Goal: Task Accomplishment & Management: Use online tool/utility

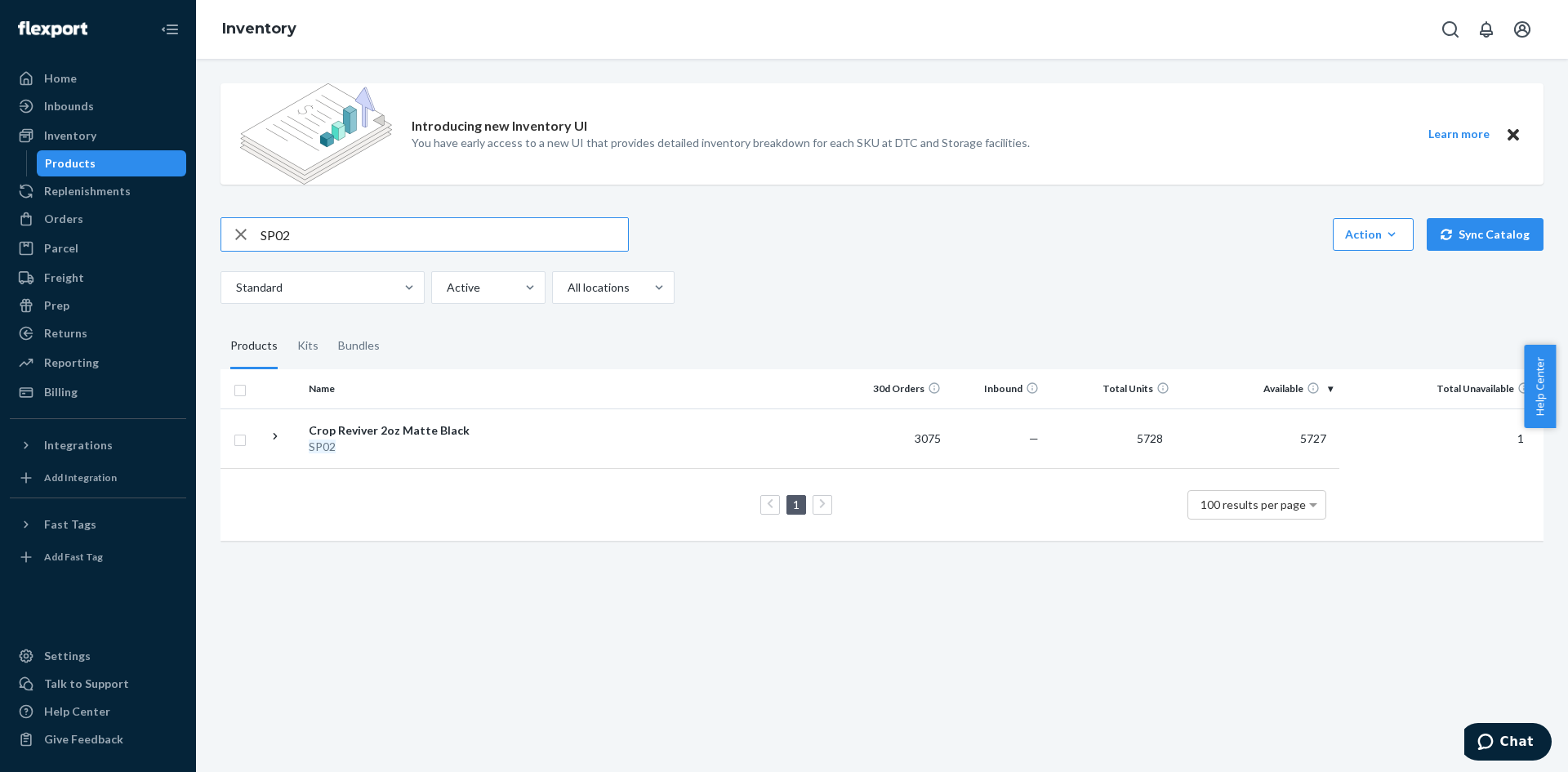
drag, startPoint x: 312, startPoint y: 240, endPoint x: 251, endPoint y: 236, distance: 61.1
click at [251, 236] on div "SP02" at bounding box center [425, 235] width 407 height 33
type input "70-00151"
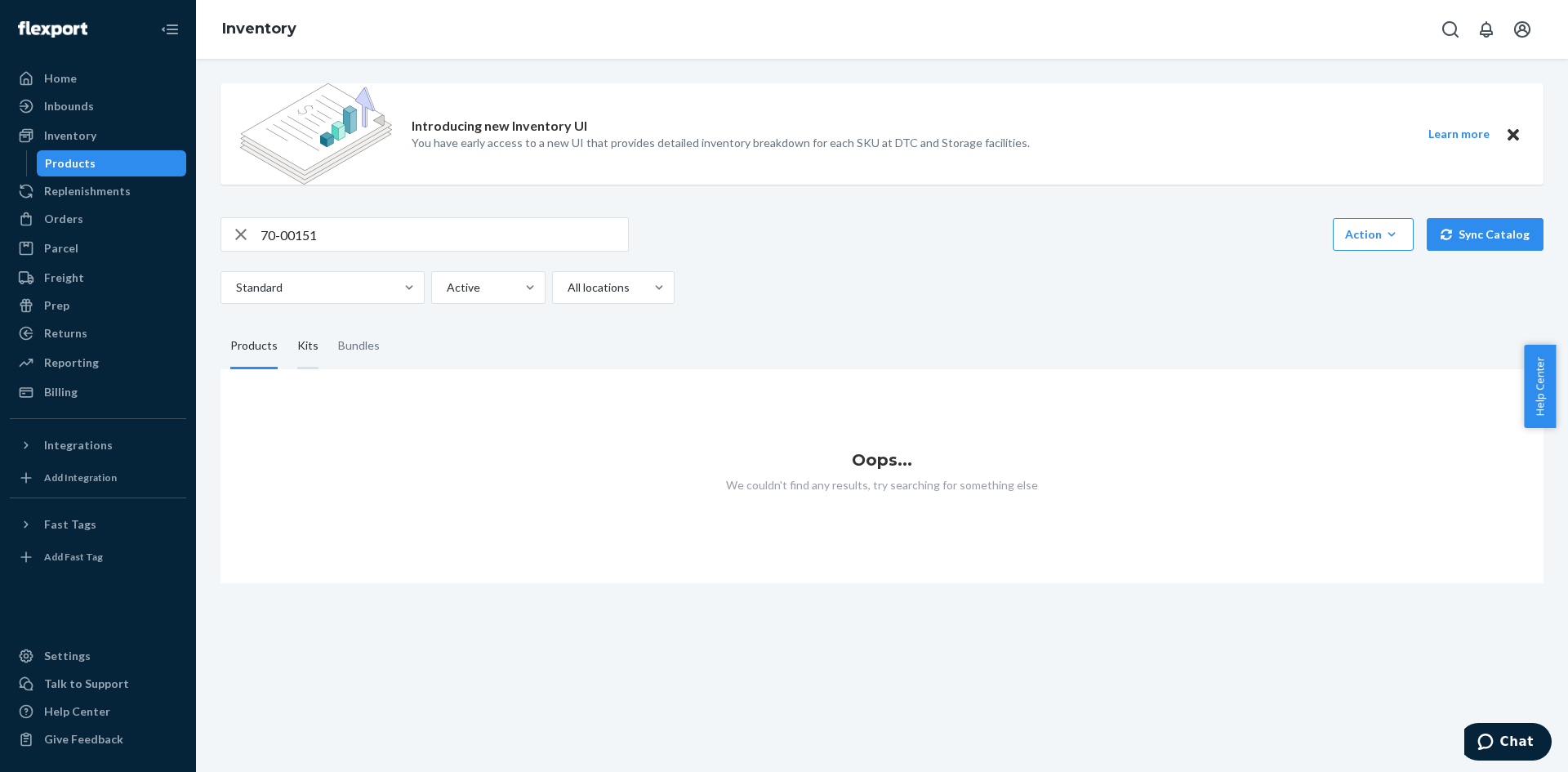
click at [306, 350] on div "Kits" at bounding box center [308, 346] width 22 height 46
click at [287, 324] on input "Kits" at bounding box center [287, 324] width 0 height 0
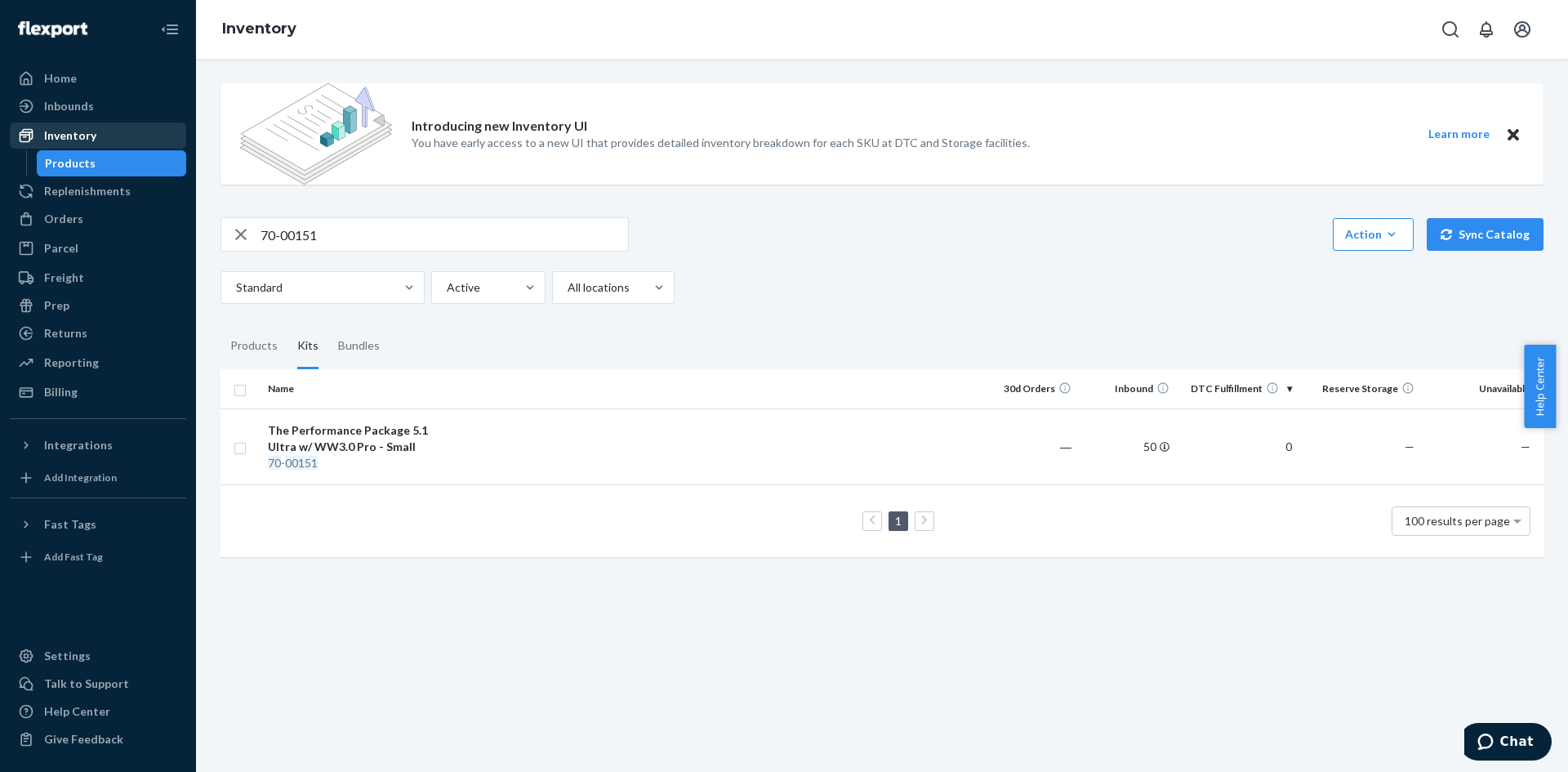
click at [87, 130] on div "Inventory" at bounding box center [70, 135] width 52 height 16
click at [139, 145] on div "Inventory" at bounding box center [98, 135] width 173 height 23
click at [92, 137] on div "Inventory" at bounding box center [70, 135] width 52 height 16
click at [132, 131] on div "Inventory" at bounding box center [98, 135] width 173 height 23
click at [93, 95] on div "Inbounds" at bounding box center [98, 106] width 173 height 23
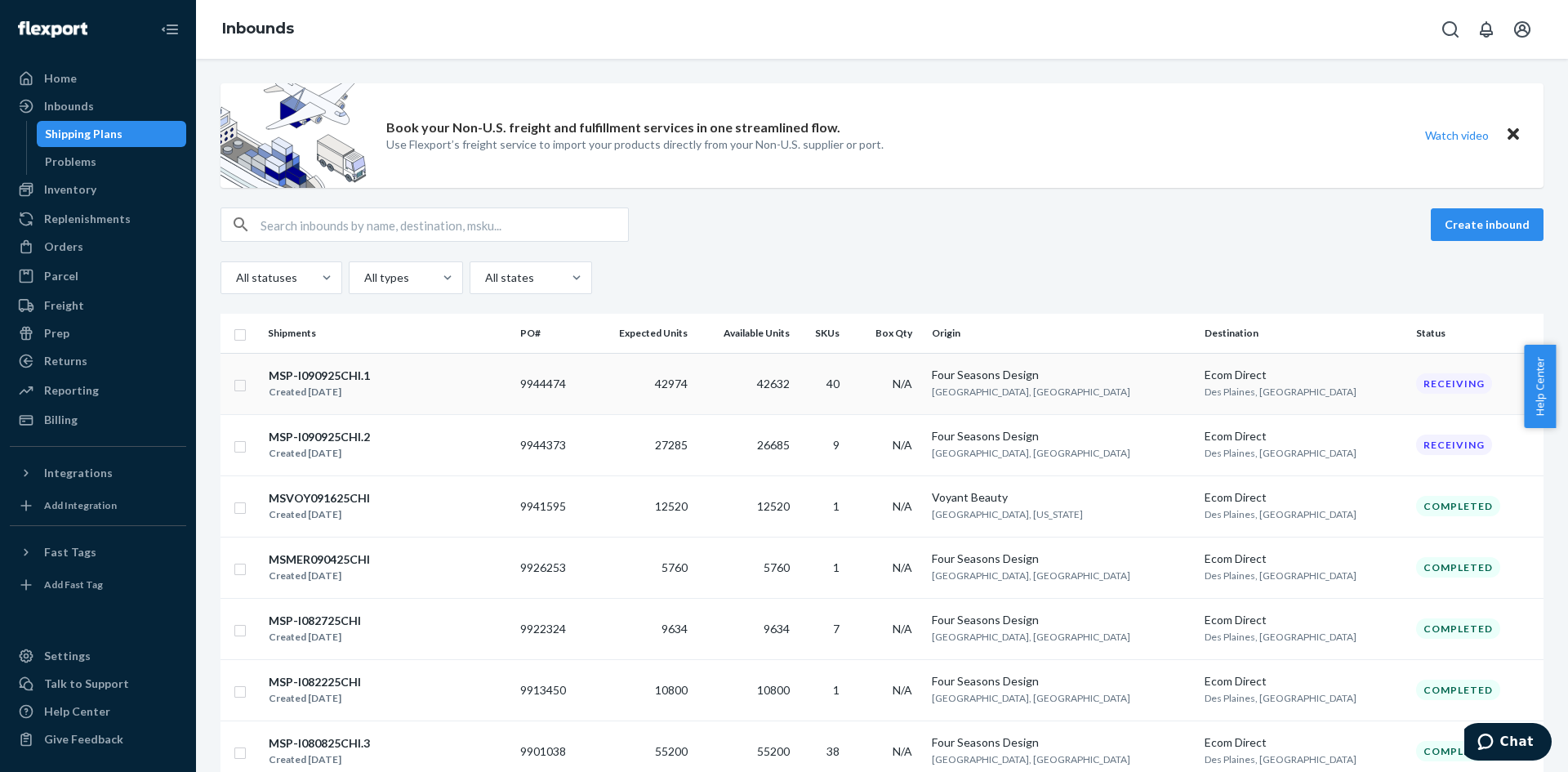
click at [497, 367] on div "MSP-I090925CHI.1 Created [DATE]" at bounding box center [388, 384] width 240 height 35
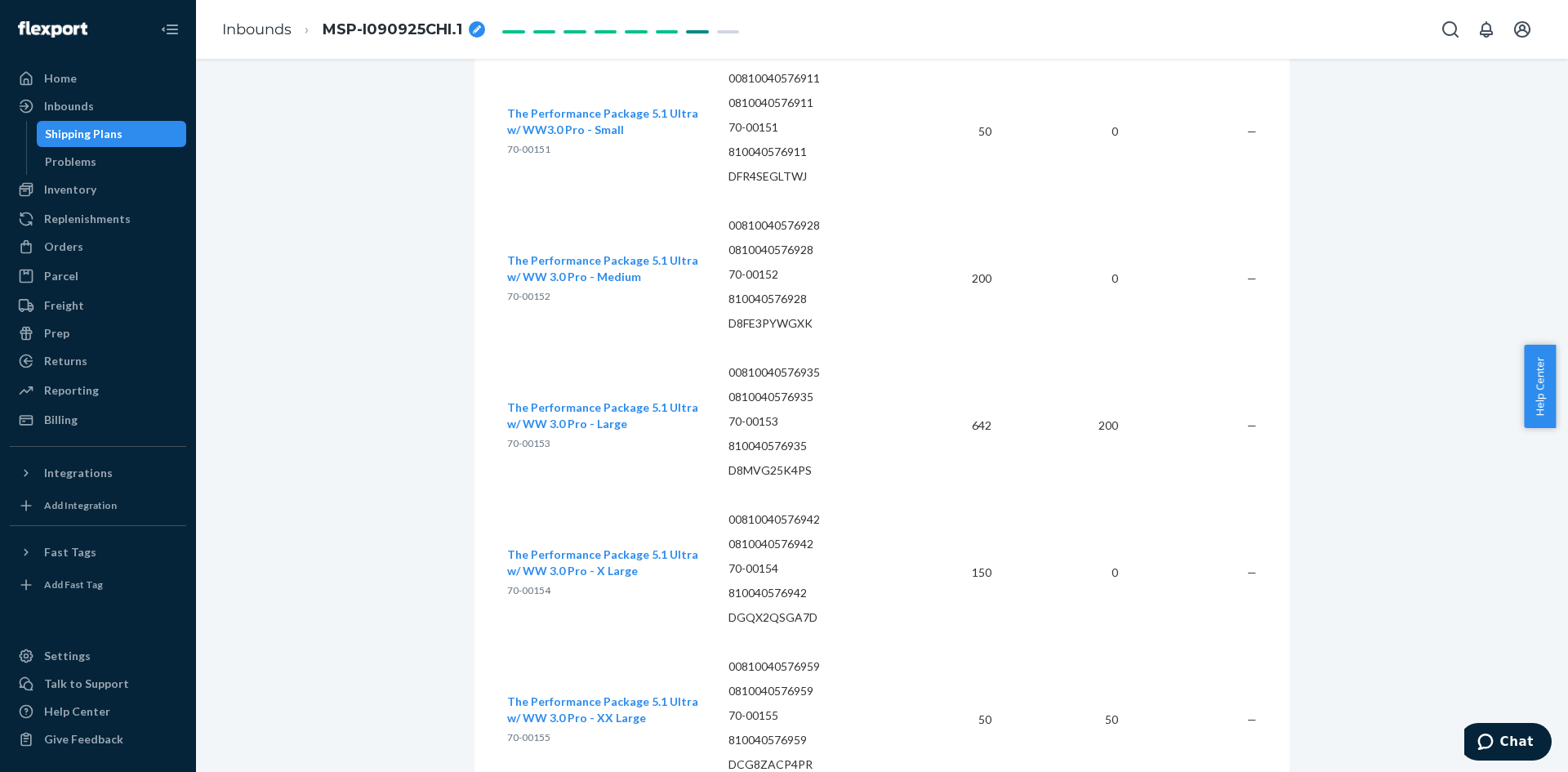
scroll to position [7026, 0]
click at [98, 187] on div "Inventory" at bounding box center [98, 190] width 173 height 23
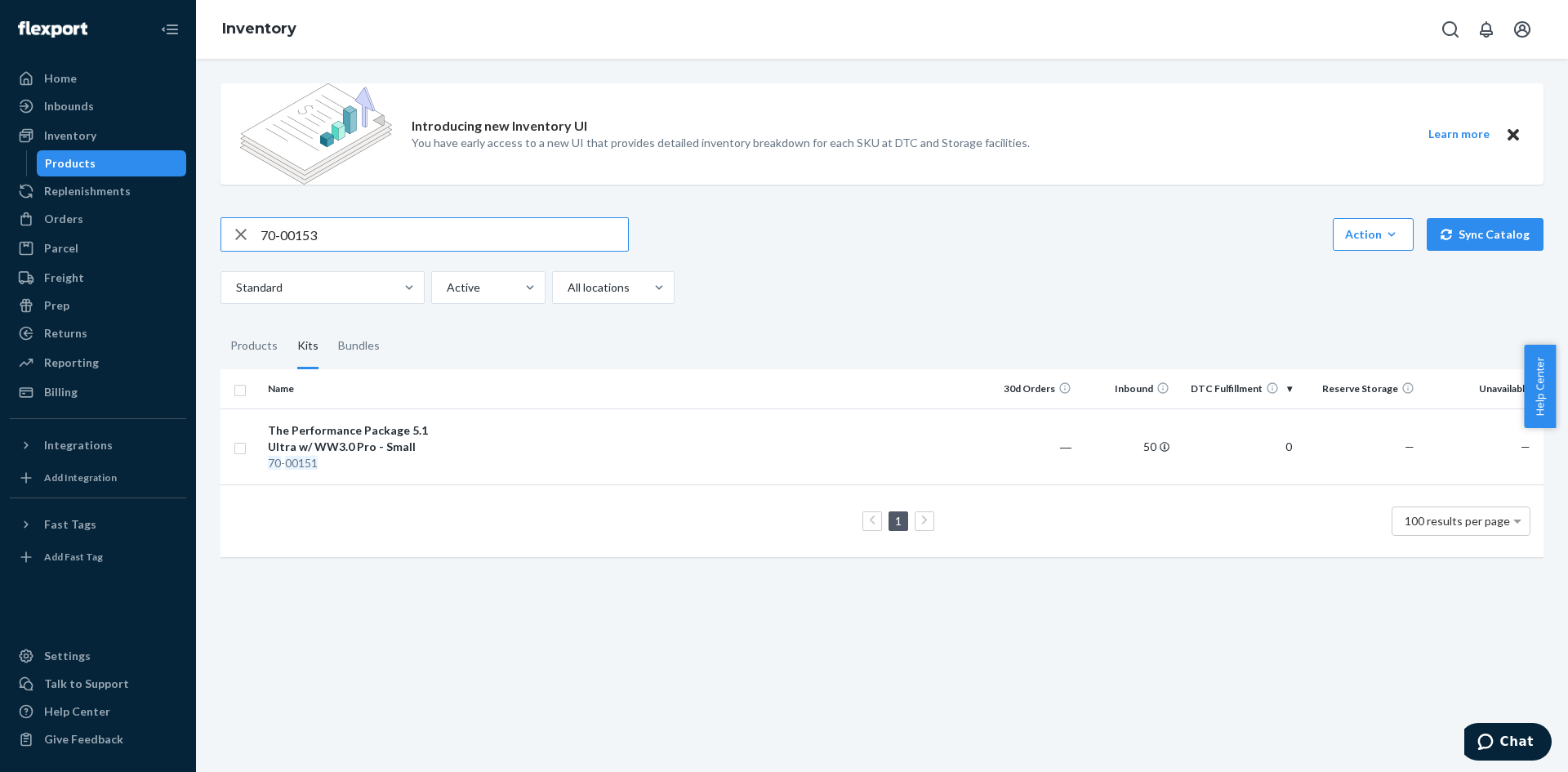
type input "70-00153"
click at [80, 209] on div "Orders" at bounding box center [98, 219] width 173 height 23
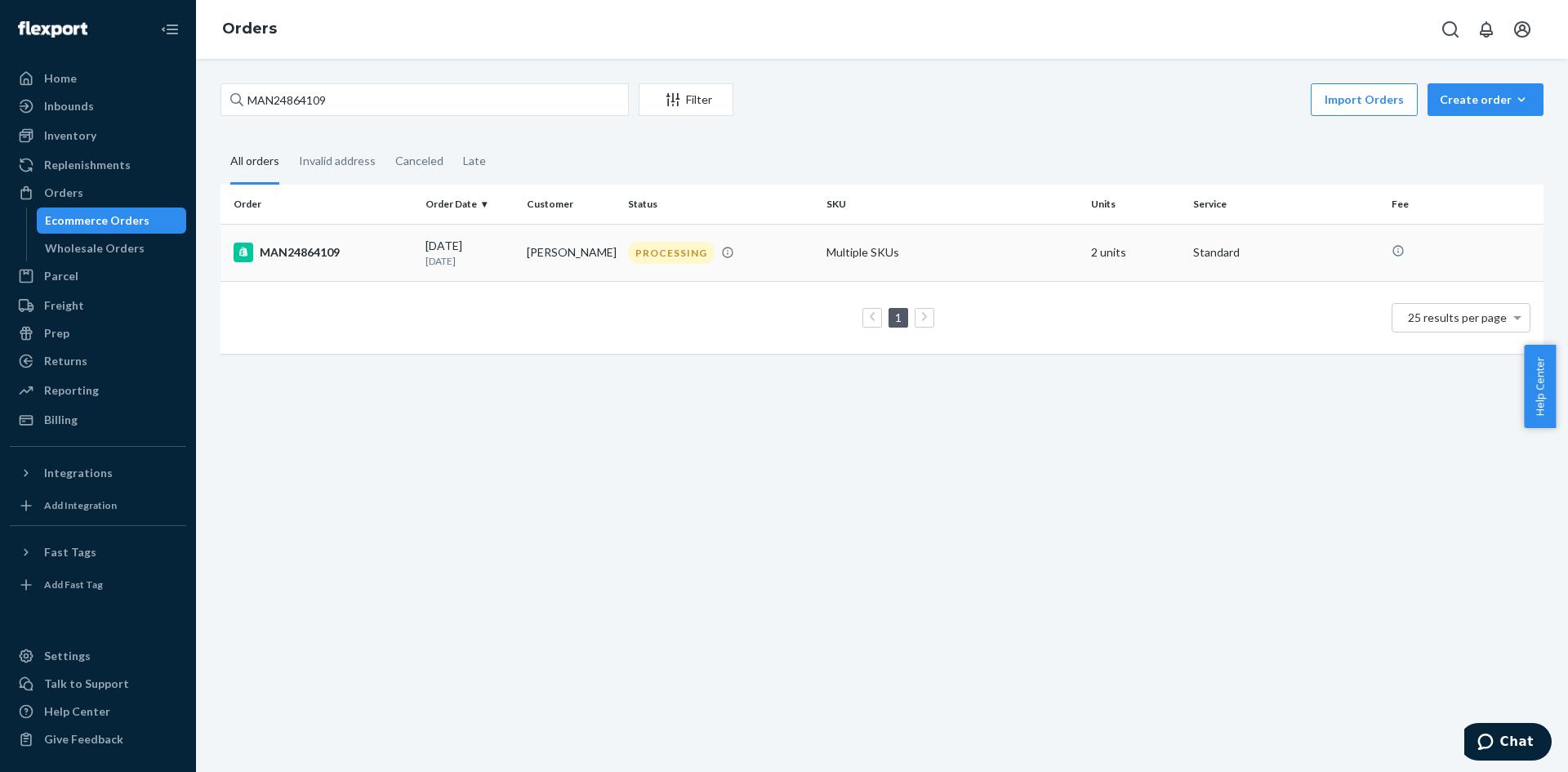
click at [1017, 269] on td "Multiple SKUs" at bounding box center [953, 253] width 265 height 57
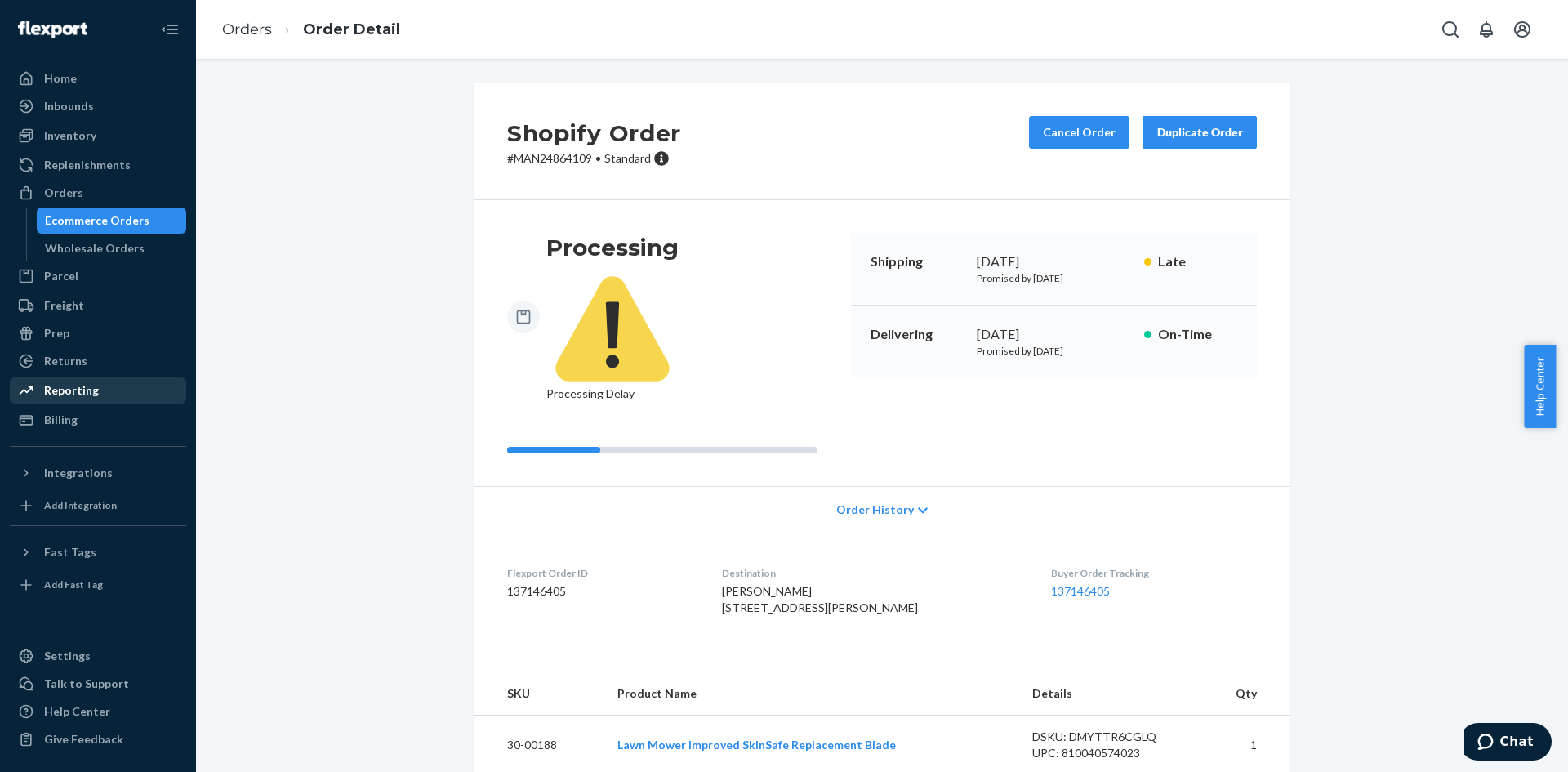
click at [104, 383] on div "Reporting" at bounding box center [98, 390] width 173 height 23
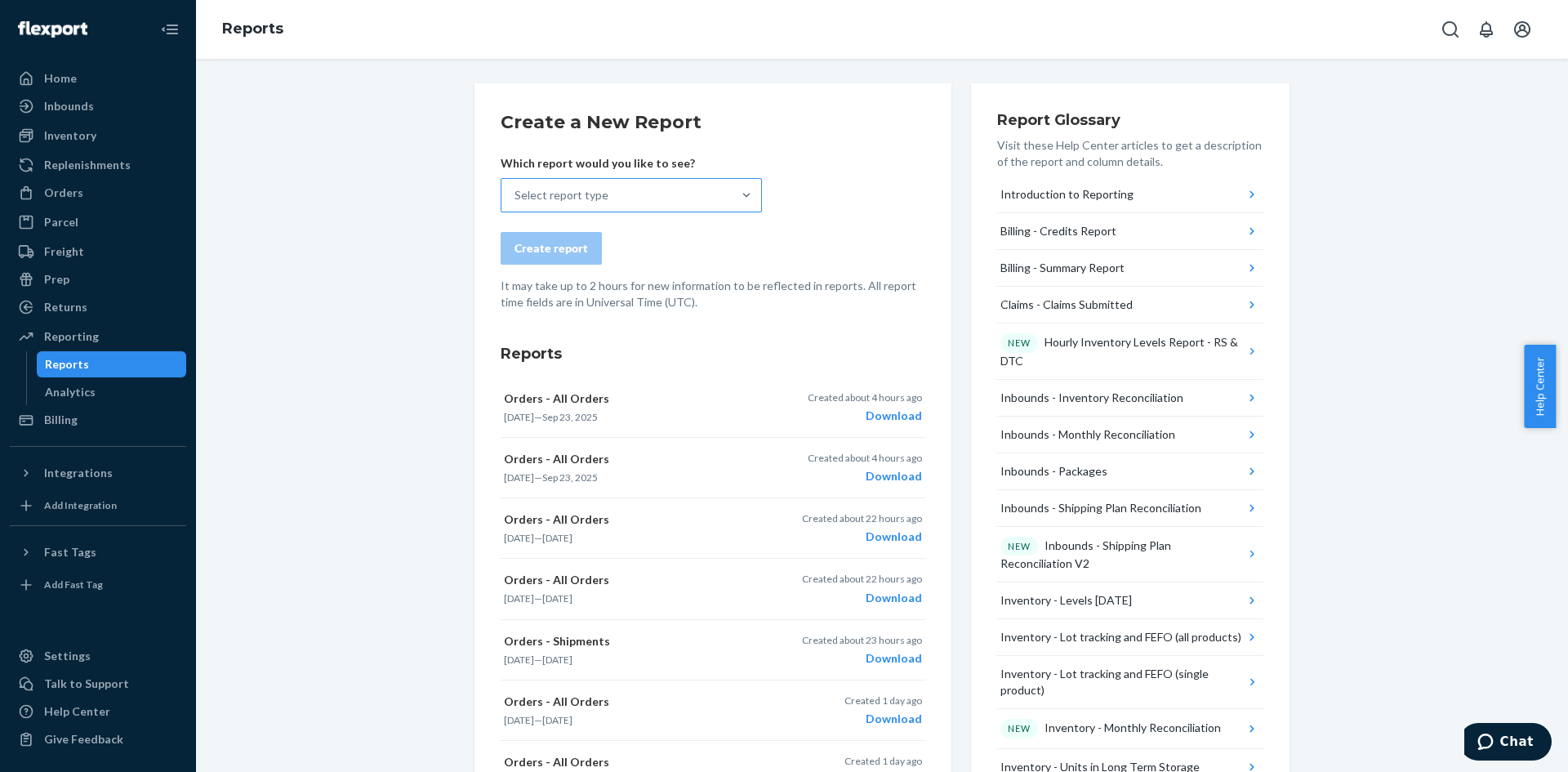
click at [624, 196] on div "Select report type" at bounding box center [617, 196] width 230 height 33
click at [517, 196] on input "Select report type" at bounding box center [516, 195] width 2 height 16
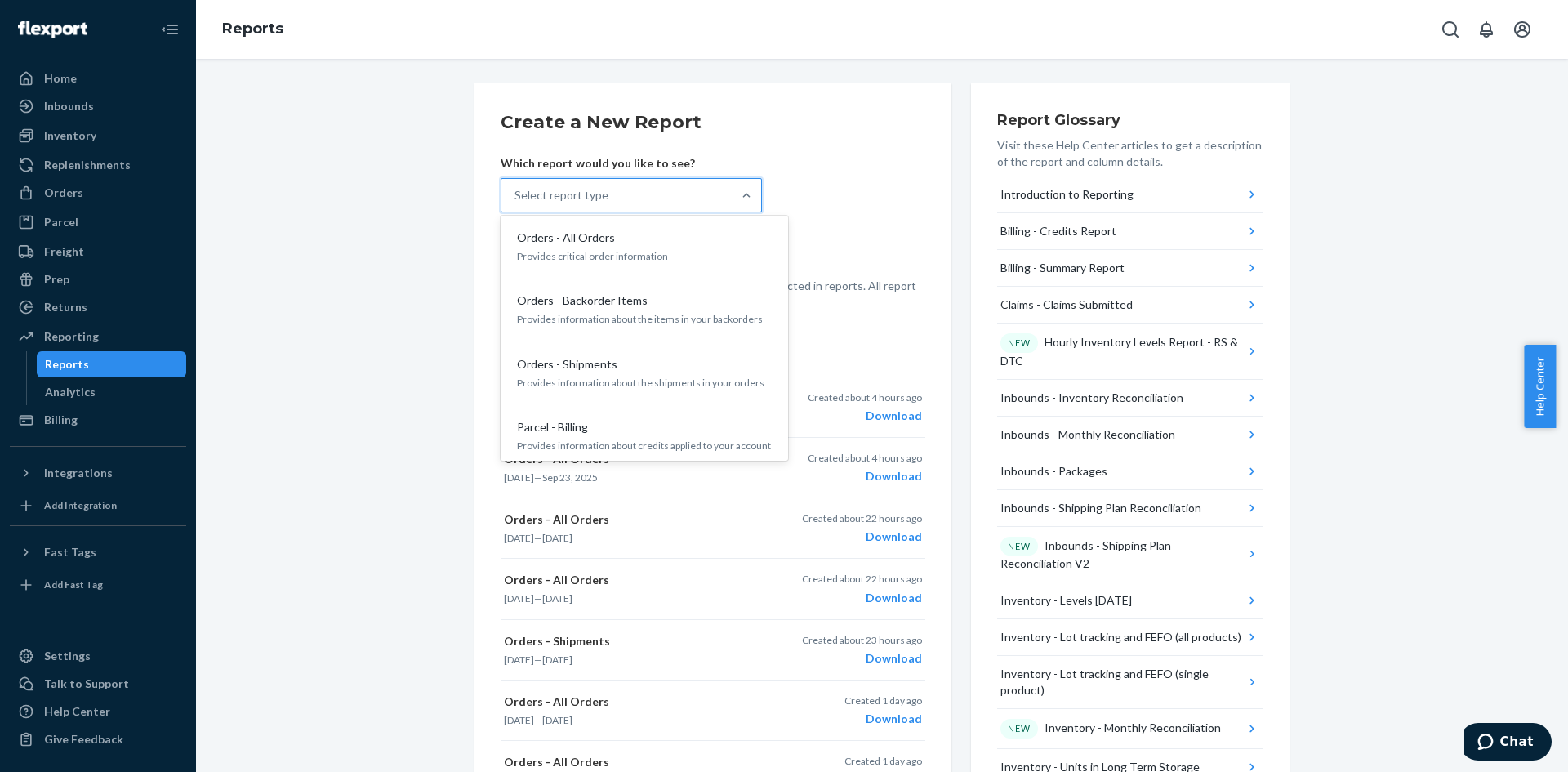
scroll to position [1389, 0]
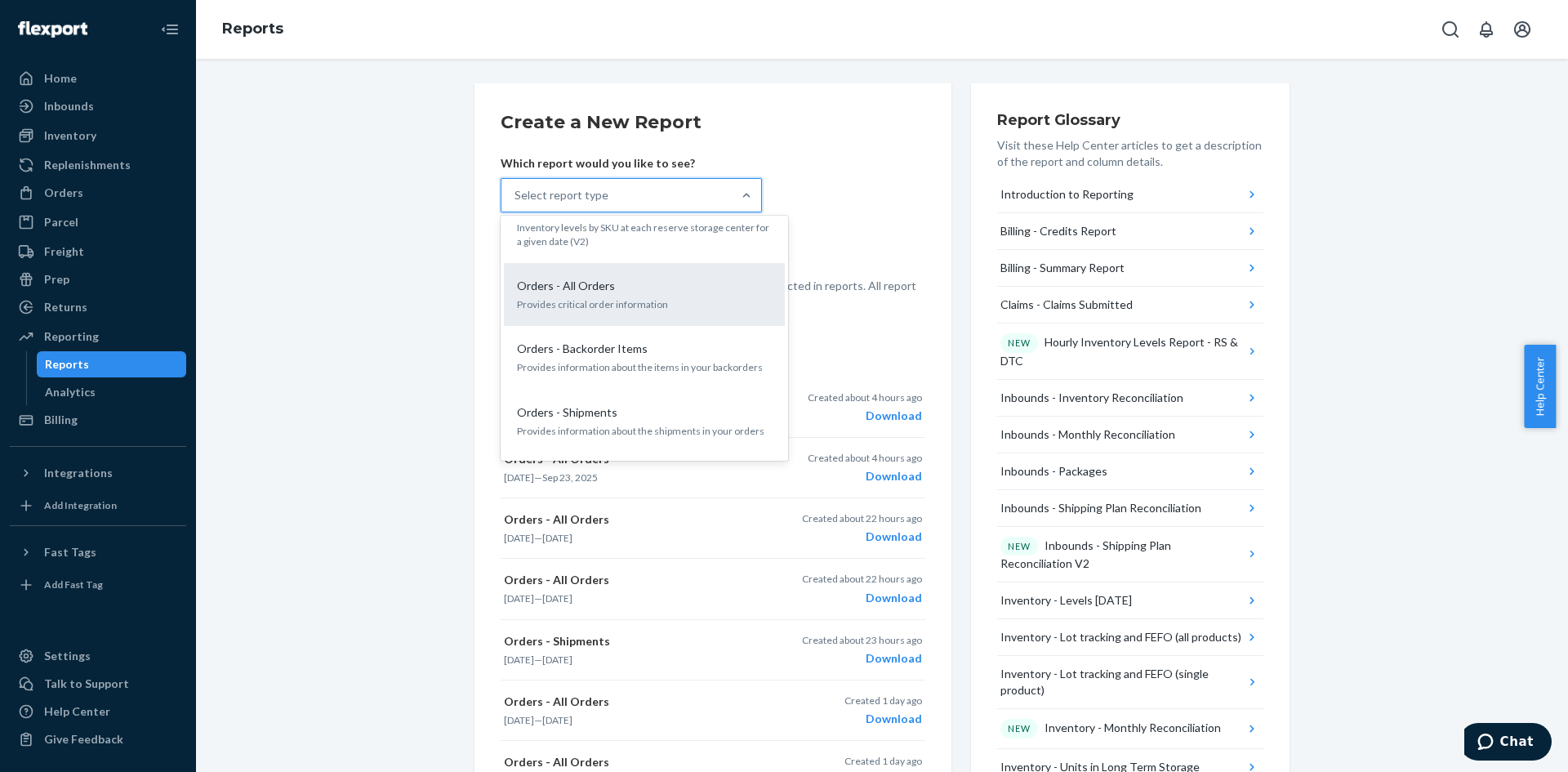
click at [604, 298] on p "Provides critical order information" at bounding box center [644, 305] width 254 height 14
click at [517, 203] on input "option Orders - All Orders focused, 19 of 33. 33 results available. Use Up and …" at bounding box center [516, 195] width 2 height 16
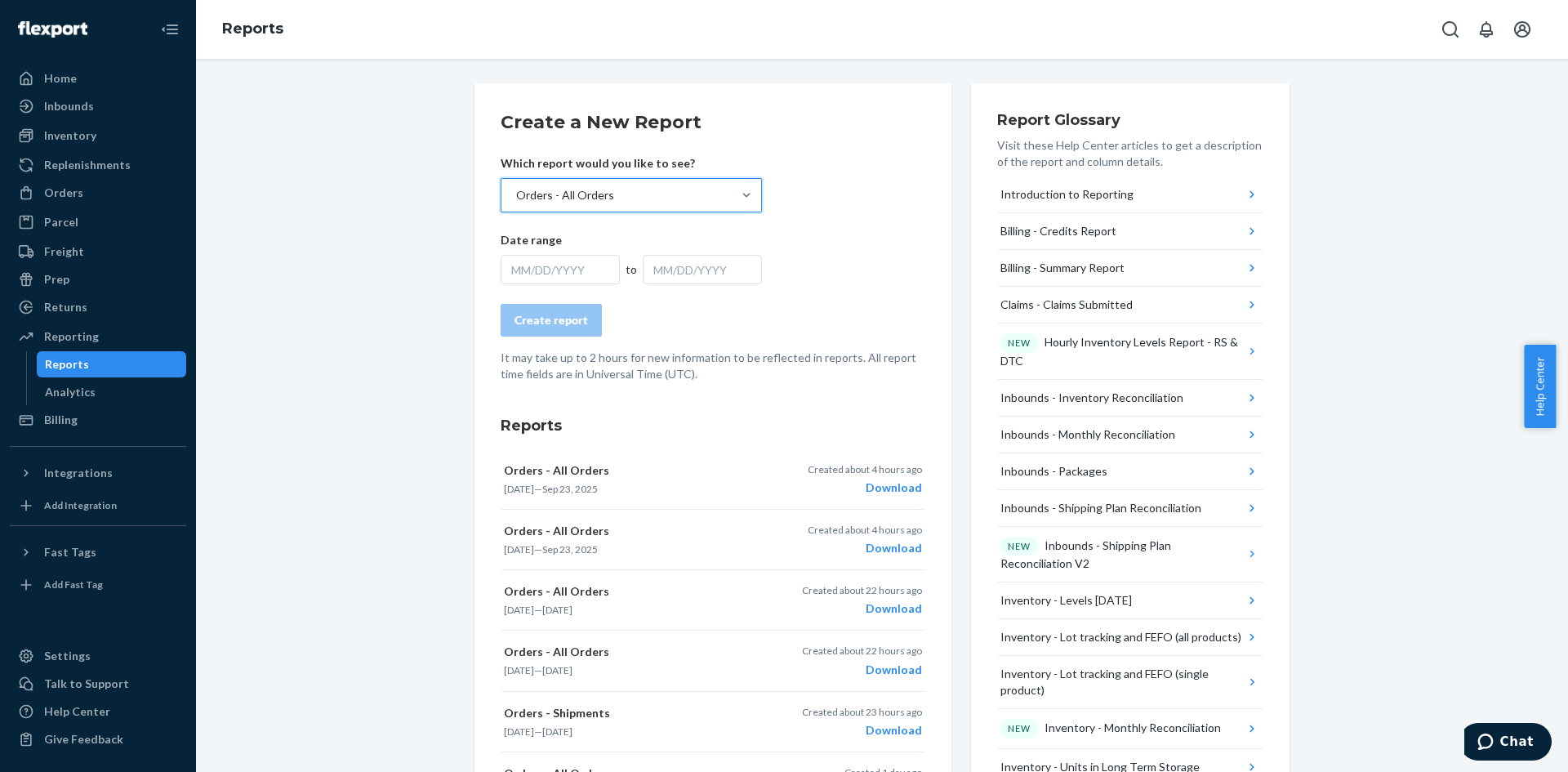
click at [569, 269] on div "MM/DD/YYYY" at bounding box center [561, 269] width 119 height 29
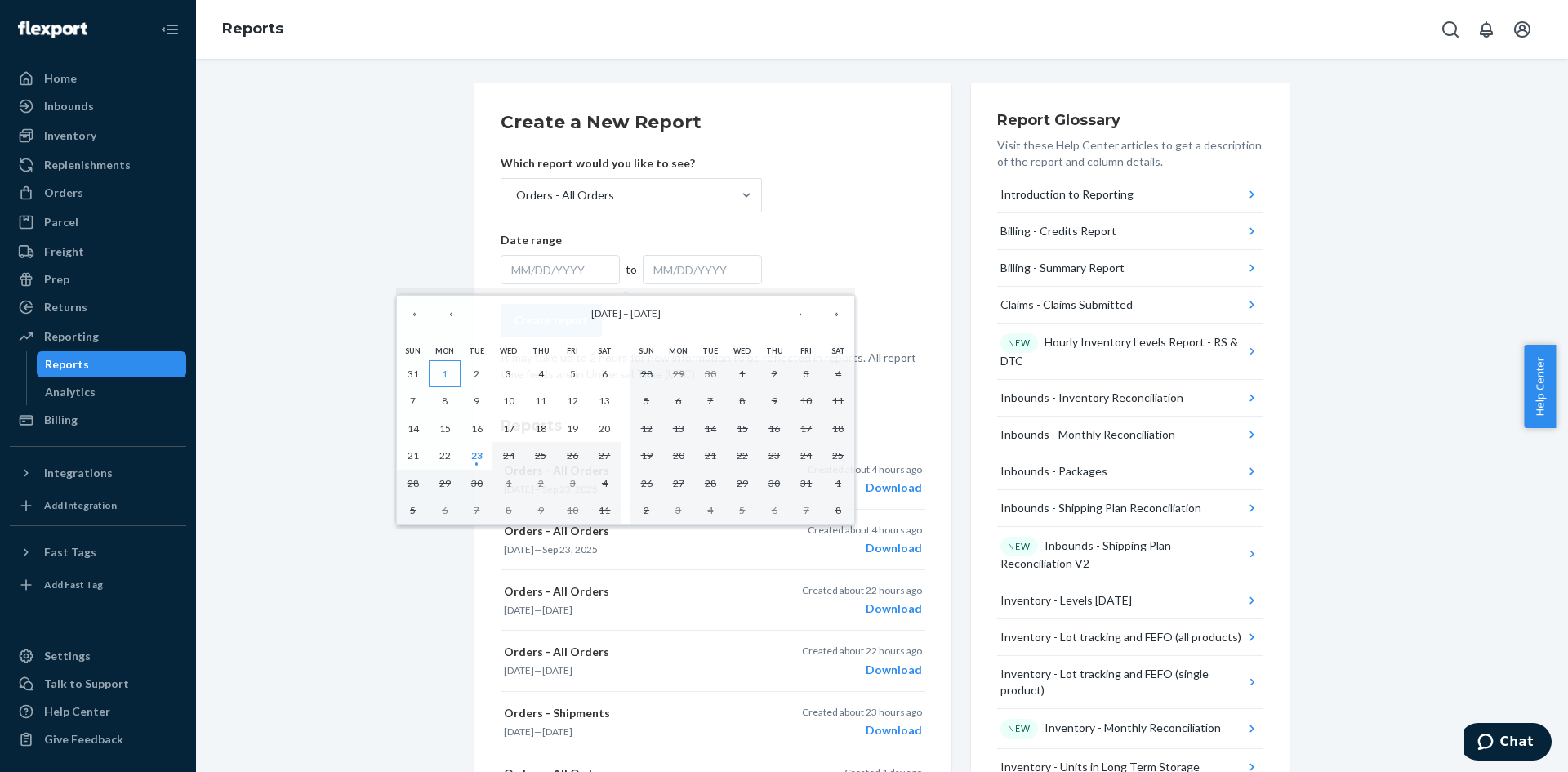
click at [445, 366] on button "1" at bounding box center [445, 374] width 32 height 28
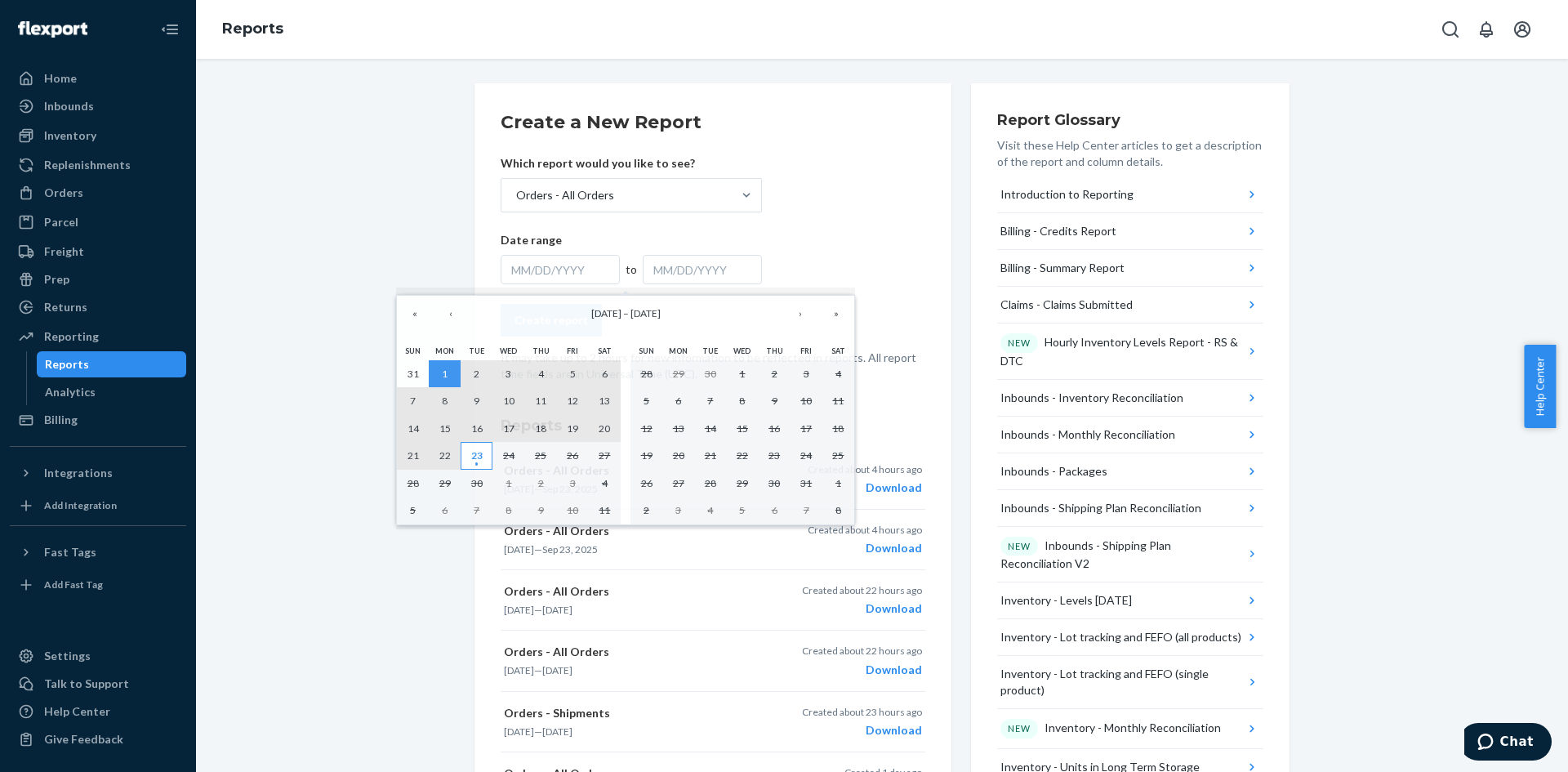
click at [482, 461] on abbr "23" at bounding box center [477, 455] width 11 height 12
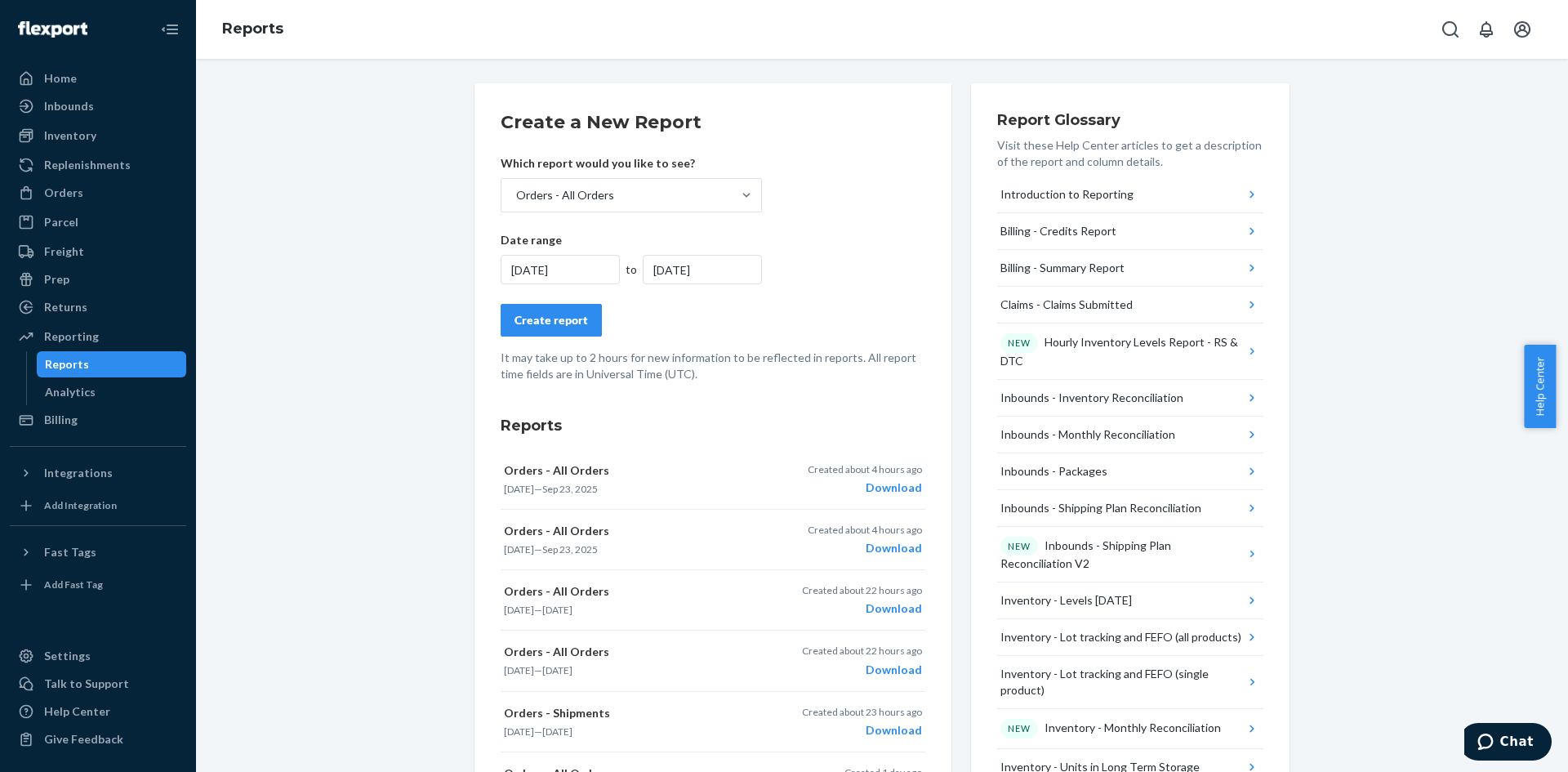
click at [559, 321] on div "Create report" at bounding box center [551, 320] width 74 height 16
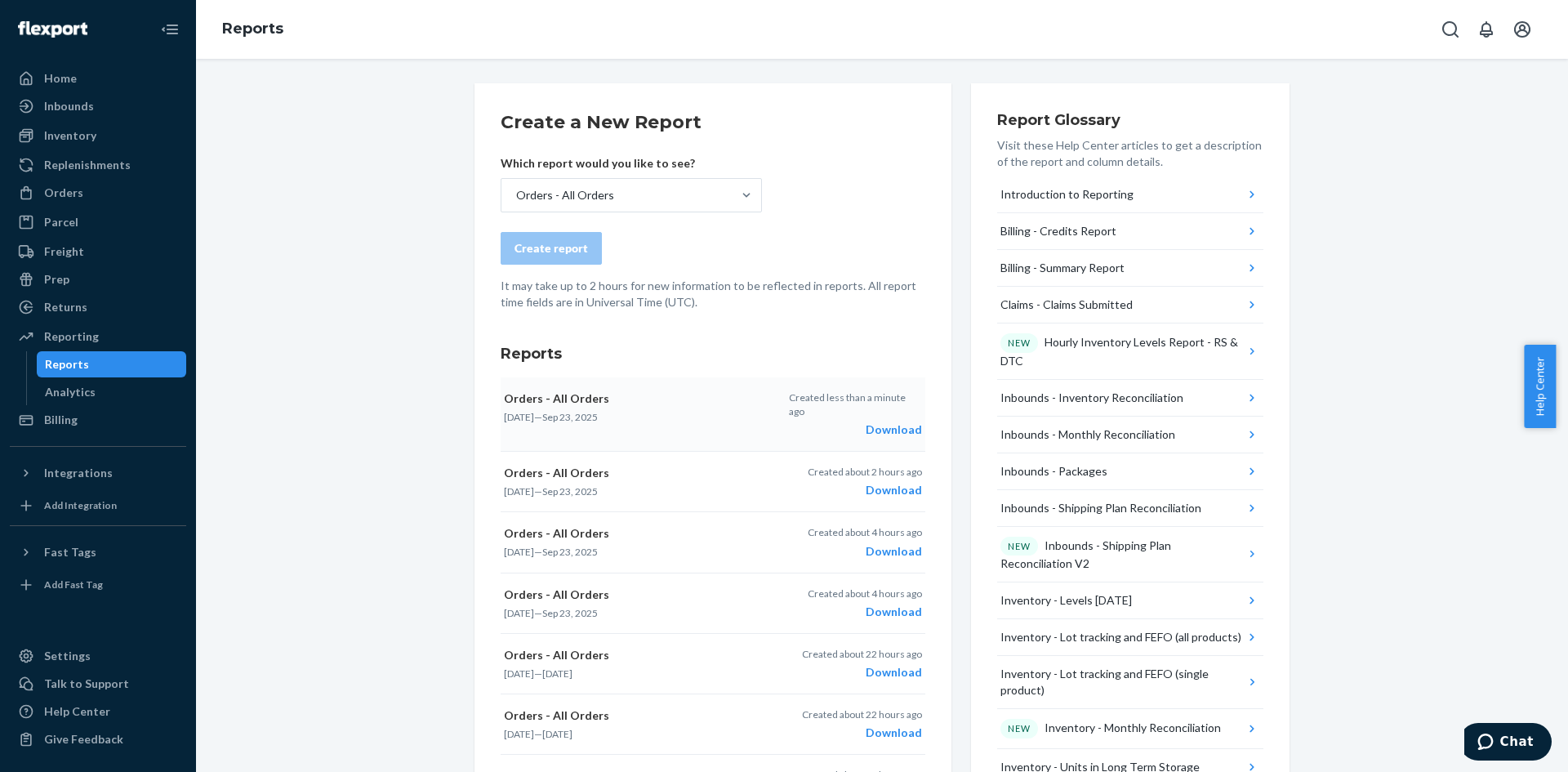
click at [907, 421] on div "Download" at bounding box center [856, 429] width 133 height 16
click at [86, 101] on div "Inbounds" at bounding box center [69, 106] width 50 height 16
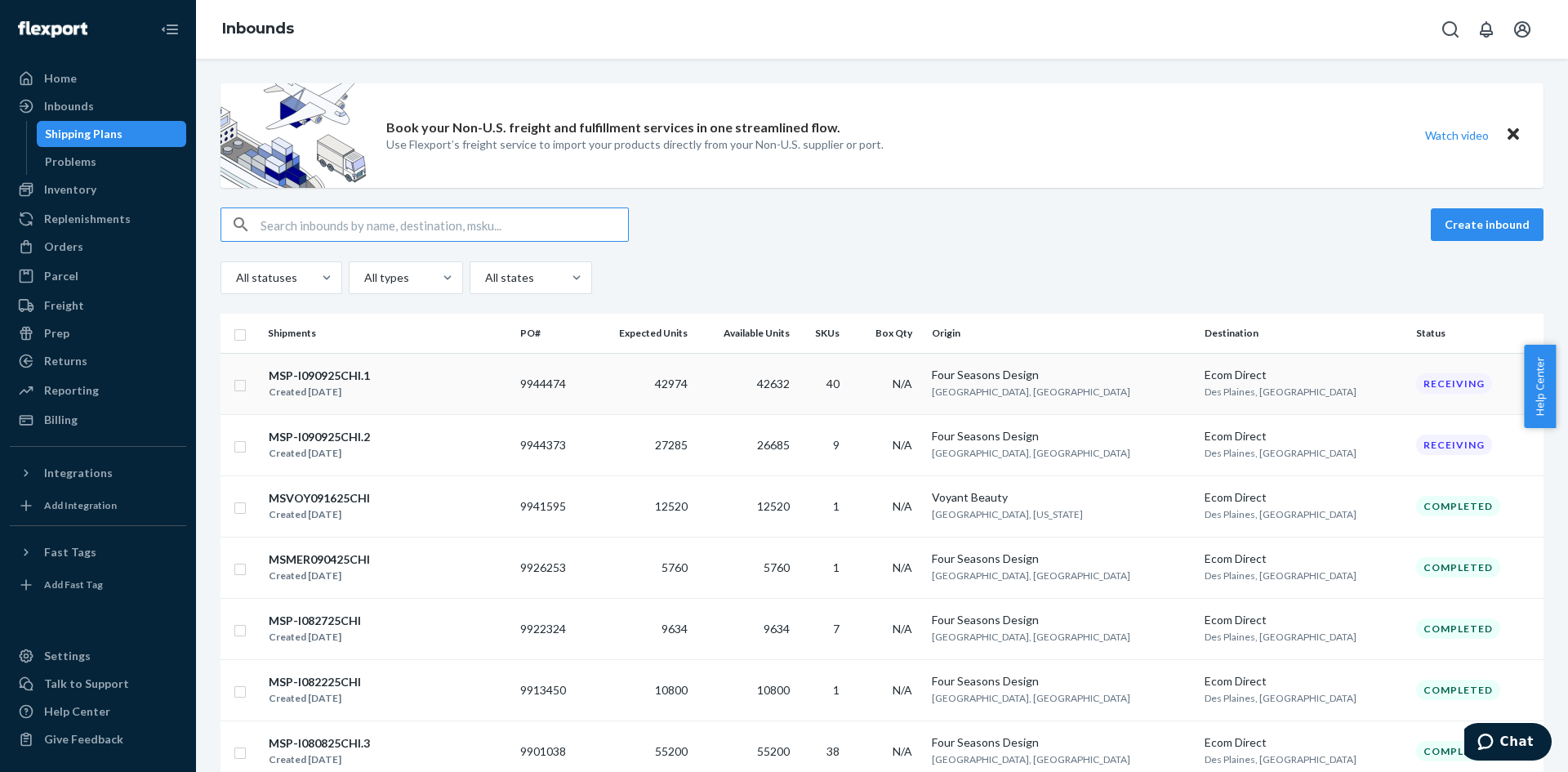
click at [403, 392] on div "MSP-I090925CHI.1 Created [DATE]" at bounding box center [388, 384] width 240 height 35
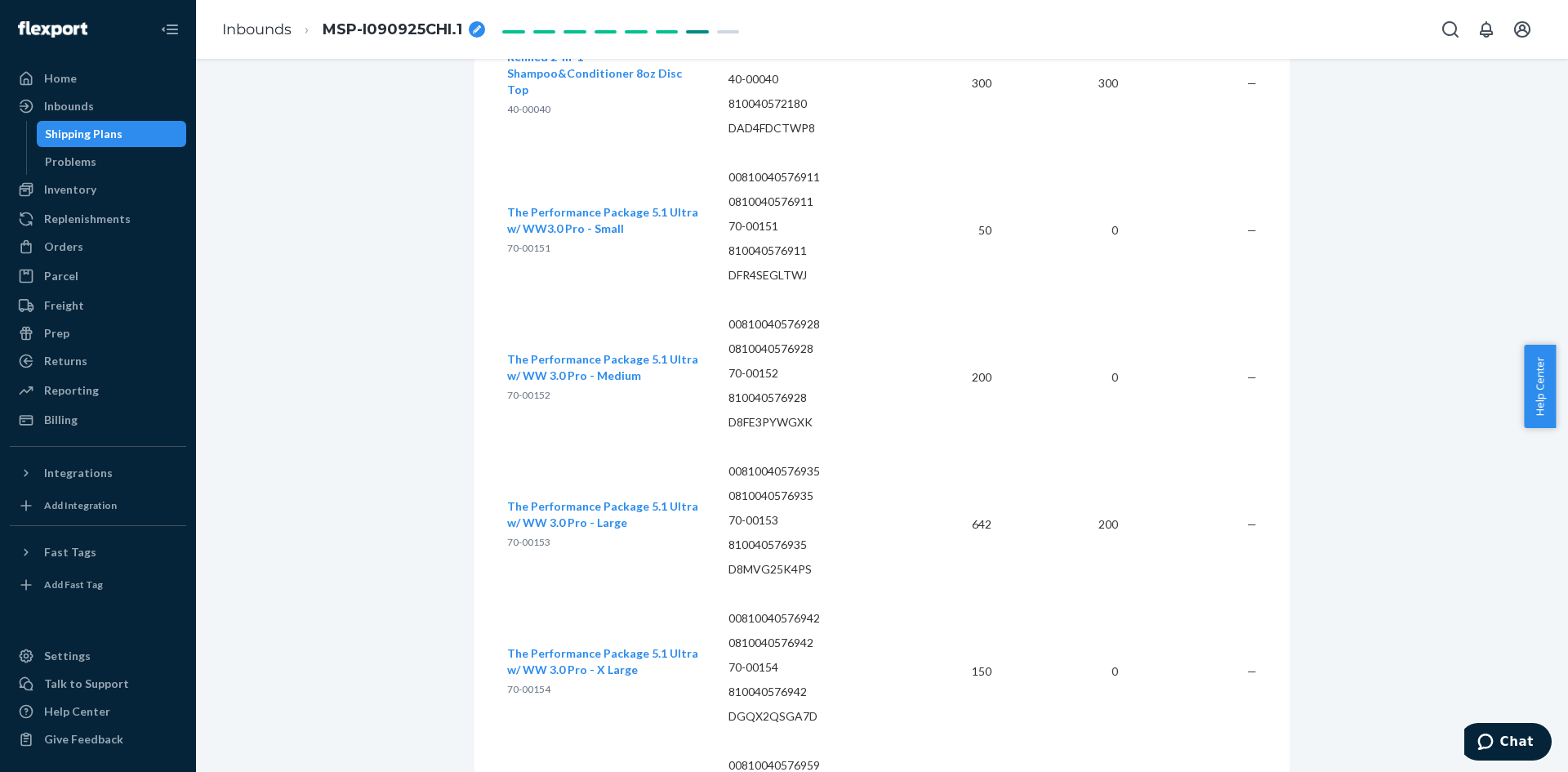
scroll to position [6944, 0]
